Goal: Information Seeking & Learning: Learn about a topic

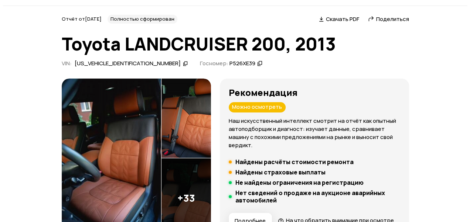
scroll to position [37, 0]
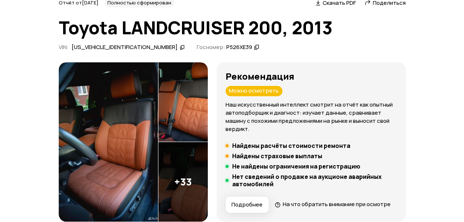
click at [87, 124] on img at bounding box center [108, 141] width 99 height 159
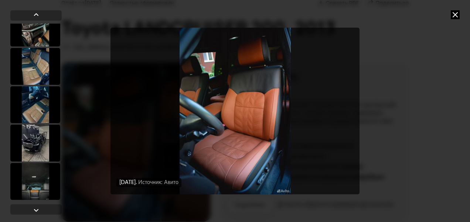
scroll to position [221, 0]
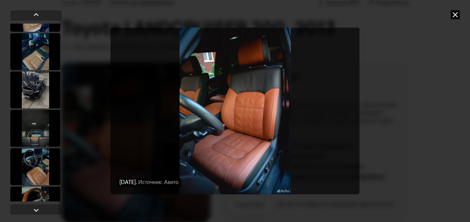
click at [38, 63] on div at bounding box center [35, 51] width 50 height 37
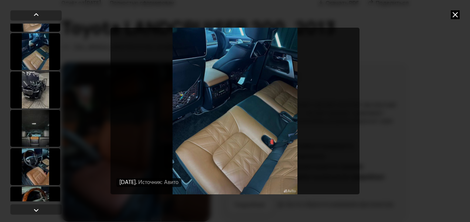
scroll to position [221, 0]
click at [328, 131] on img "Go to Slide 7" at bounding box center [234, 111] width 249 height 167
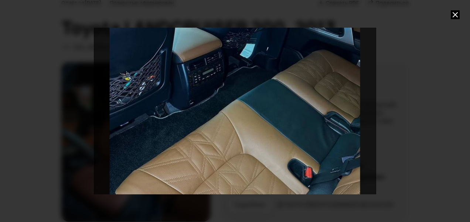
click at [328, 131] on div "Go to Slide 7" at bounding box center [234, 110] width 563 height 333
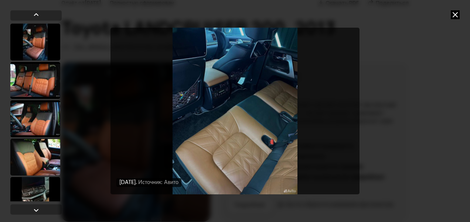
click at [328, 131] on img "Go to Slide 7" at bounding box center [234, 111] width 249 height 167
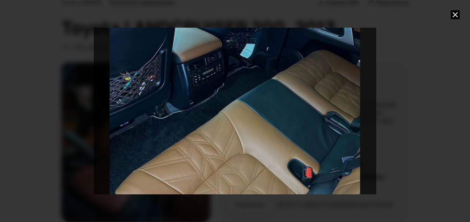
click at [328, 131] on div "Go to Slide 7" at bounding box center [234, 110] width 563 height 333
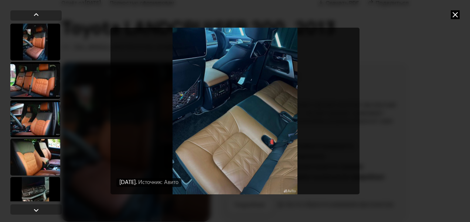
click at [406, 127] on div "[DATE] Источник: Авито [DATE] Источник: Авито [DATE] Источник: Авито [DATE] Ист…" at bounding box center [235, 111] width 378 height 222
click at [33, 81] on div at bounding box center [35, 80] width 50 height 37
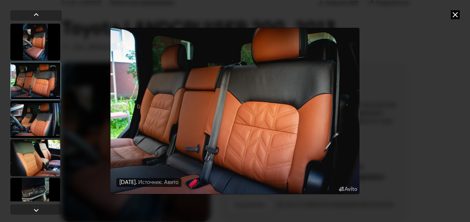
click at [33, 109] on div at bounding box center [35, 119] width 50 height 37
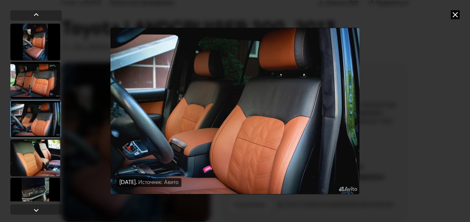
click at [32, 135] on div at bounding box center [35, 119] width 51 height 38
click at [30, 152] on div at bounding box center [35, 158] width 50 height 37
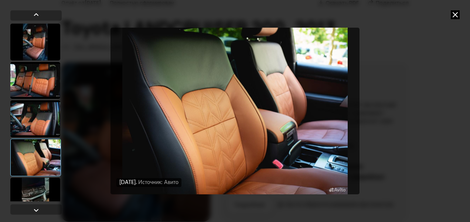
click at [33, 180] on div at bounding box center [35, 196] width 50 height 37
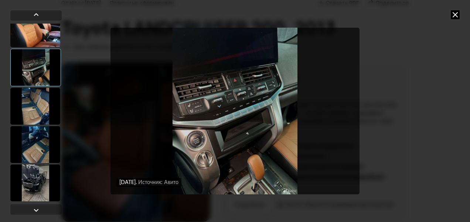
scroll to position [111, 0]
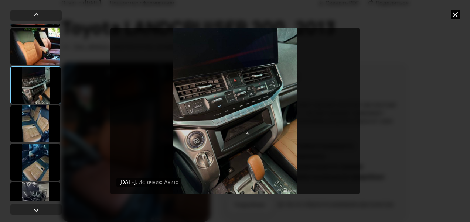
click at [33, 123] on div at bounding box center [35, 124] width 50 height 37
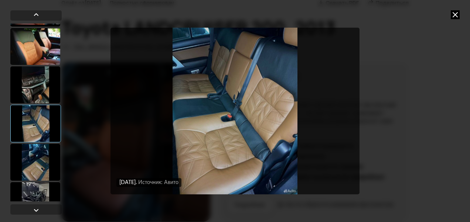
click at [35, 162] on div at bounding box center [35, 162] width 50 height 37
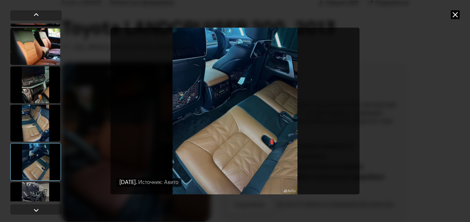
scroll to position [185, 0]
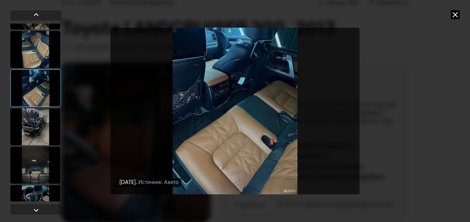
click at [35, 164] on div at bounding box center [35, 165] width 50 height 37
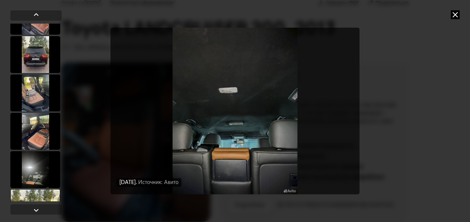
scroll to position [517, 0]
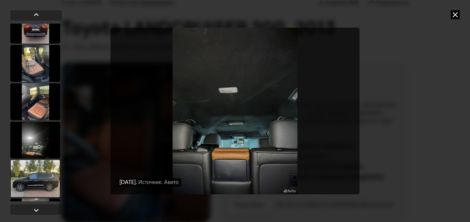
click at [35, 146] on div at bounding box center [35, 140] width 50 height 37
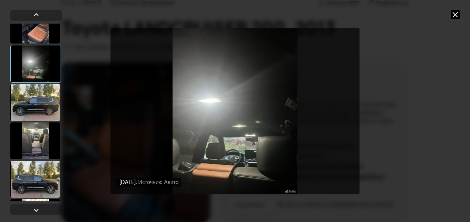
scroll to position [627, 0]
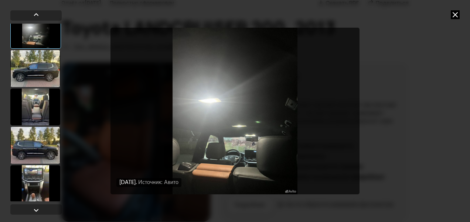
click at [37, 115] on div at bounding box center [35, 107] width 50 height 37
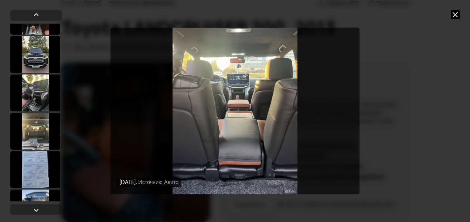
scroll to position [811, 0]
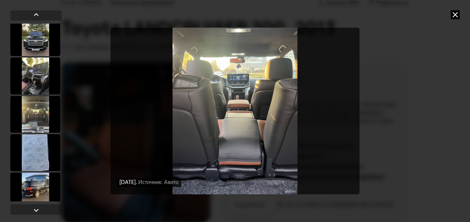
click at [38, 110] on div at bounding box center [35, 114] width 50 height 37
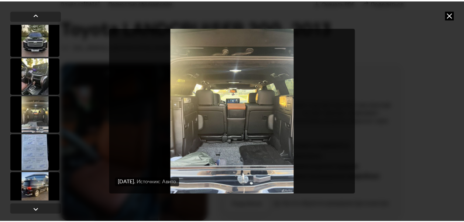
scroll to position [811, 0]
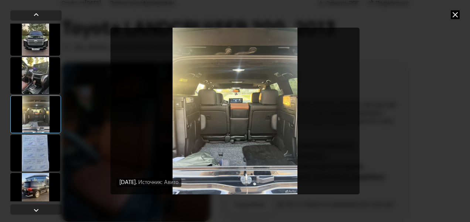
click at [248, 126] on img "Go to Slide 24" at bounding box center [234, 111] width 249 height 167
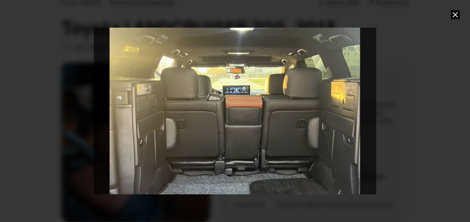
click at [457, 17] on icon at bounding box center [454, 14] width 9 height 9
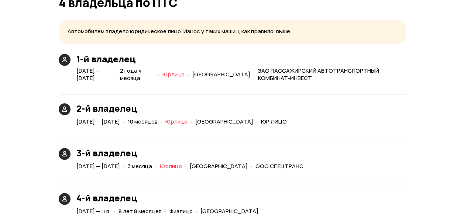
scroll to position [1809, 0]
